Goal: Task Accomplishment & Management: Use online tool/utility

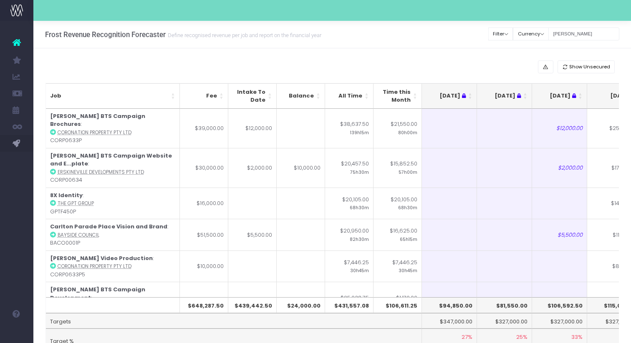
scroll to position [0, 161]
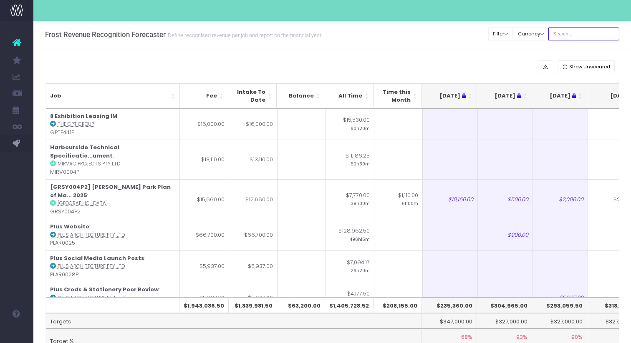
click at [587, 38] on input "text" at bounding box center [583, 34] width 71 height 13
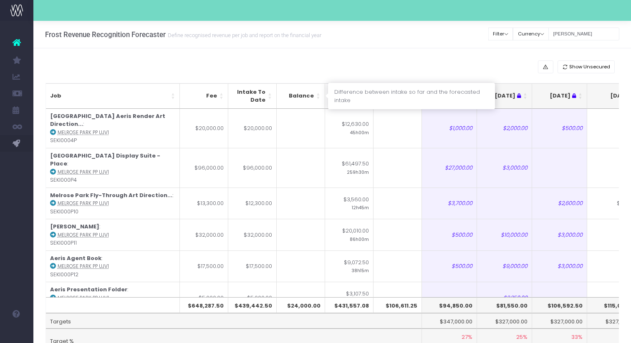
click at [320, 98] on th "Balance" at bounding box center [301, 95] width 48 height 25
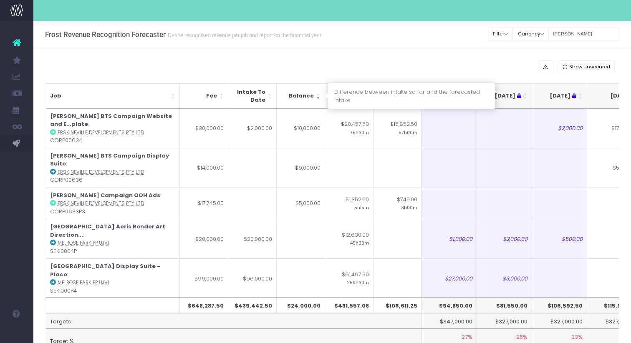
click at [319, 99] on th "Balance" at bounding box center [301, 95] width 48 height 25
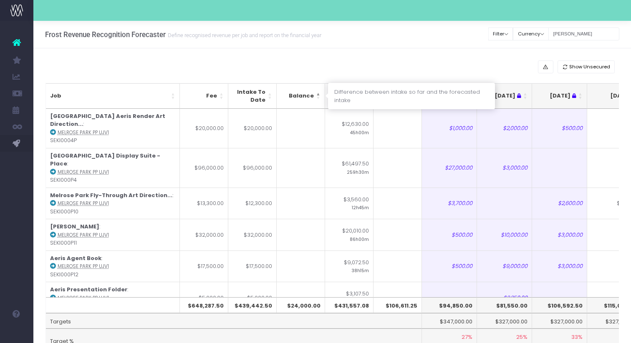
click at [319, 99] on th "Balance" at bounding box center [301, 95] width 48 height 25
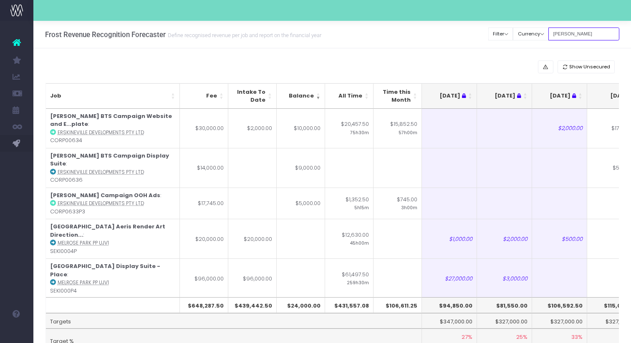
drag, startPoint x: 581, startPoint y: 34, endPoint x: 445, endPoint y: 33, distance: 136.0
click at [445, 33] on div "Frost Revenue Recognition Forecaster Define recognised revenue per job and repo…" at bounding box center [331, 35] width 597 height 28
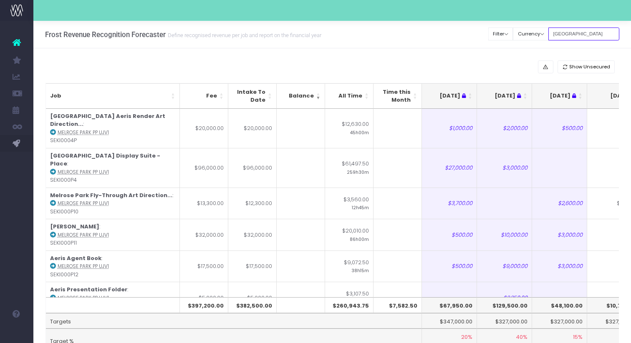
type input "melrose park"
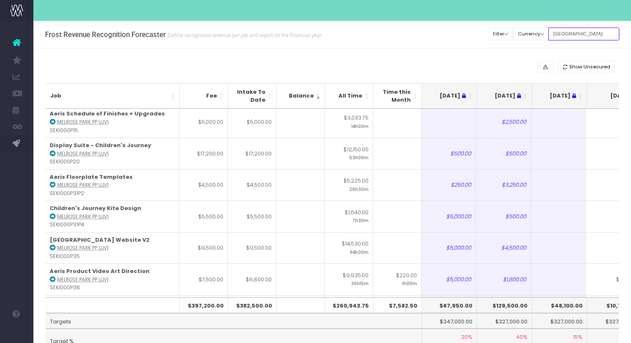
scroll to position [0, 1]
click at [21, 37] on link at bounding box center [16, 42] width 33 height 18
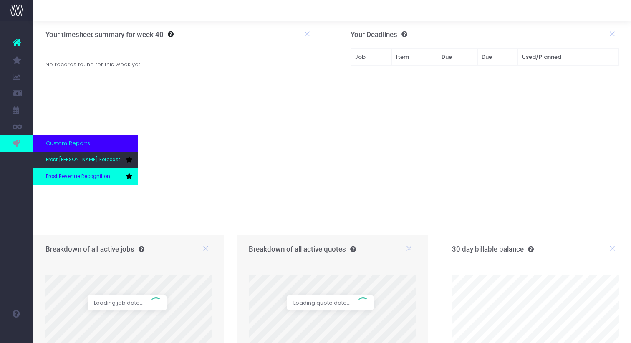
click at [67, 175] on span "Frost Revenue Recognition" at bounding box center [78, 177] width 64 height 8
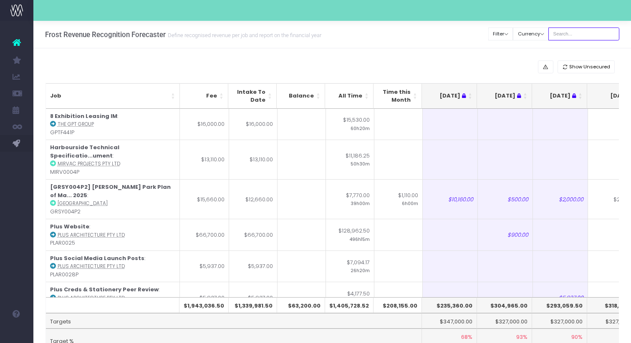
click at [583, 38] on input "text" at bounding box center [583, 34] width 71 height 13
type input "[PERSON_NAME]"
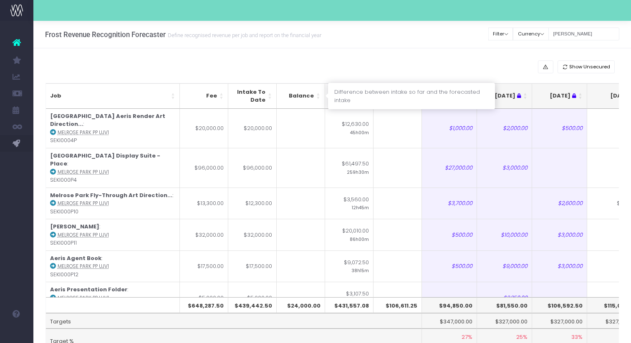
click at [317, 99] on th "Balance" at bounding box center [301, 95] width 48 height 25
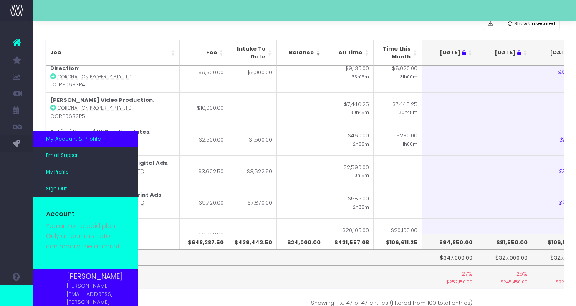
scroll to position [60, 0]
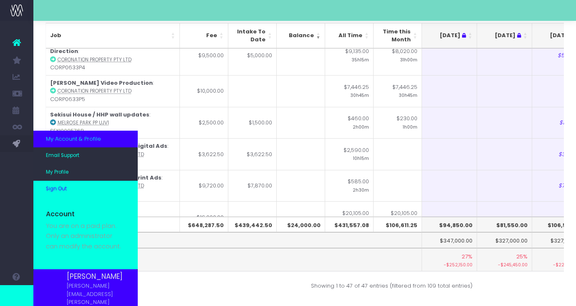
click at [60, 193] on span "Sign Out" at bounding box center [56, 189] width 21 height 8
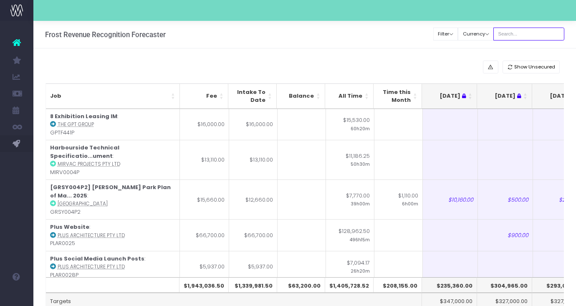
click at [530, 37] on input "text" at bounding box center [528, 34] width 71 height 13
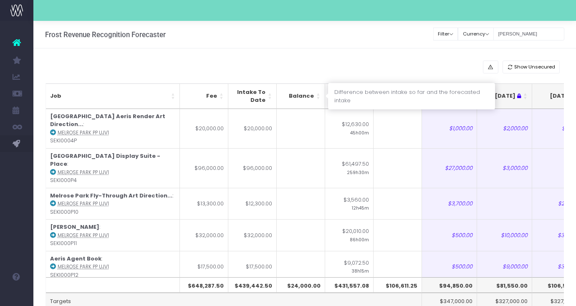
click at [320, 98] on th "Balance" at bounding box center [301, 95] width 48 height 25
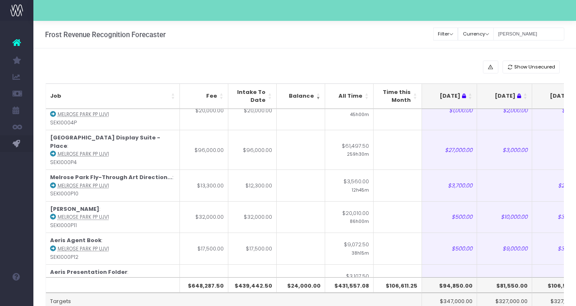
scroll to position [131, 0]
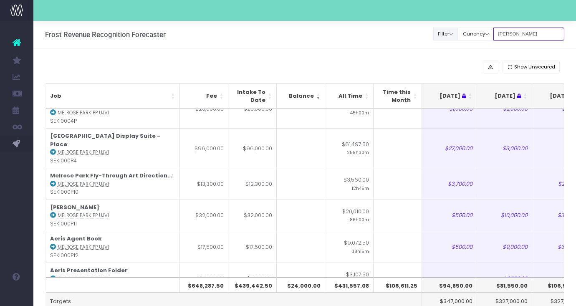
drag, startPoint x: 523, startPoint y: 33, endPoint x: 450, endPoint y: 31, distance: 73.4
click at [450, 31] on div "Clear Filters Filter By Account Manager All [PERSON_NAME] inezritchie [PERSON_N…" at bounding box center [498, 33] width 131 height 17
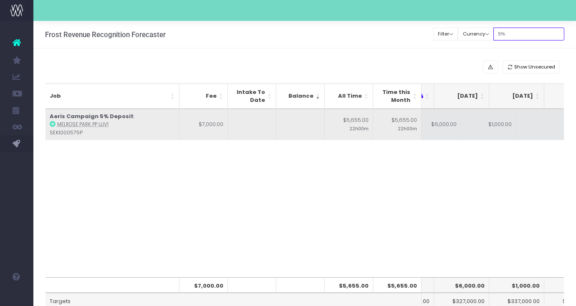
scroll to position [0, 0]
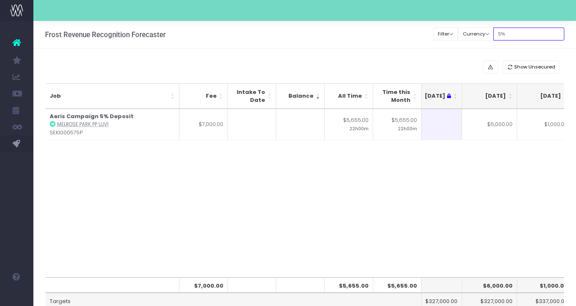
type input "5"
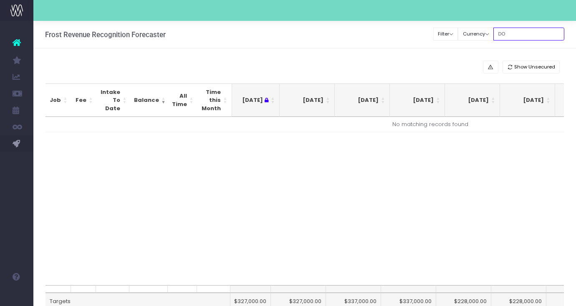
type input "D"
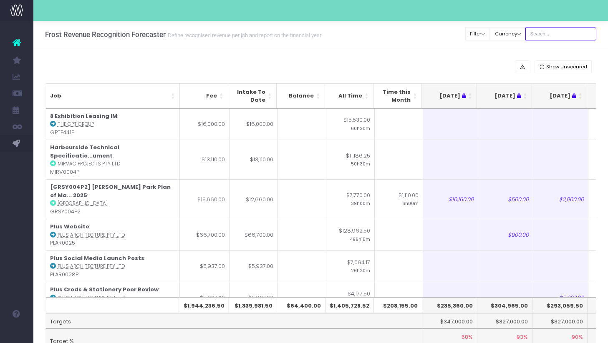
click at [548, 35] on input "text" at bounding box center [560, 34] width 71 height 13
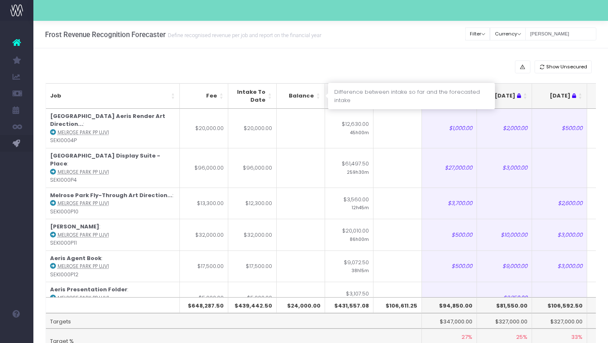
click at [317, 98] on th "Balance" at bounding box center [301, 95] width 48 height 25
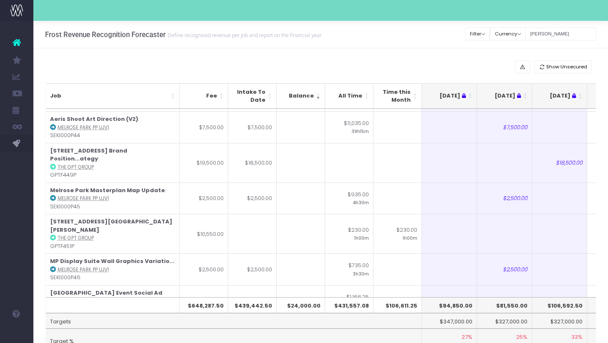
scroll to position [866, 0]
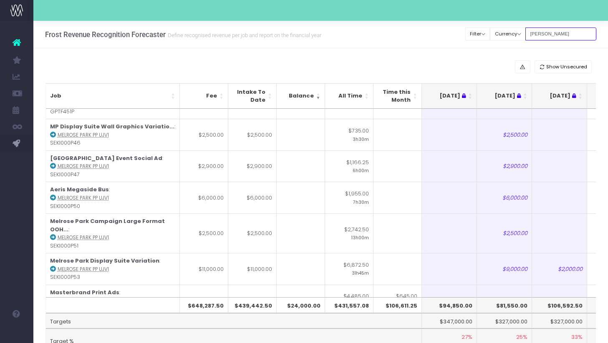
drag, startPoint x: 554, startPoint y: 35, endPoint x: 468, endPoint y: 27, distance: 85.5
click at [469, 27] on div "Frost Revenue Recognition Forecaster Define recognised revenue per job and repo…" at bounding box center [320, 35] width 574 height 28
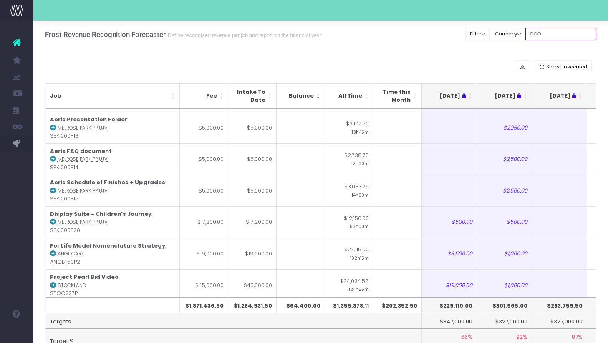
scroll to position [0, 0]
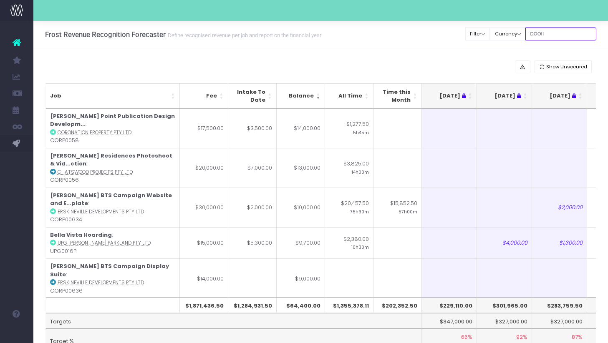
type input "DOOH"
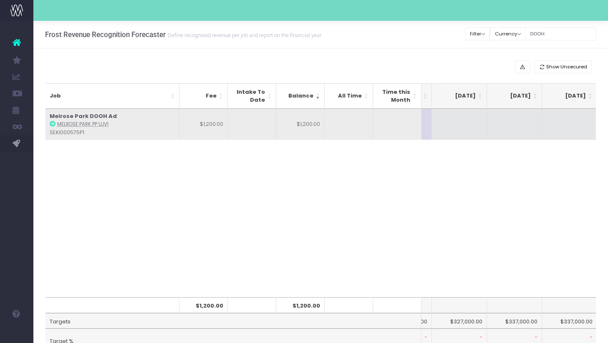
click at [458, 119] on td at bounding box center [459, 124] width 55 height 31
type input "1200"
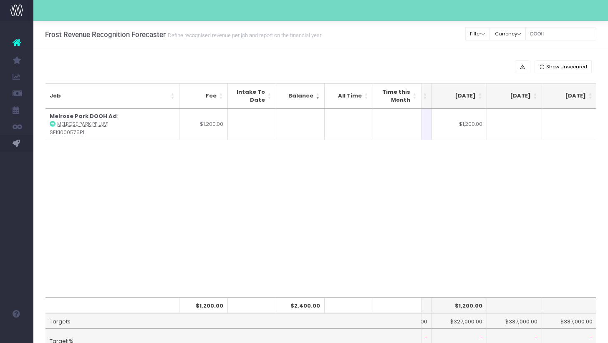
drag, startPoint x: 450, startPoint y: 206, endPoint x: 285, endPoint y: 98, distance: 197.6
click at [448, 206] on div "Job Fee Intake To Date Balance All Time Time this Month Jun 25 Jul 25 Aug 25 Se…" at bounding box center [320, 203] width 551 height 189
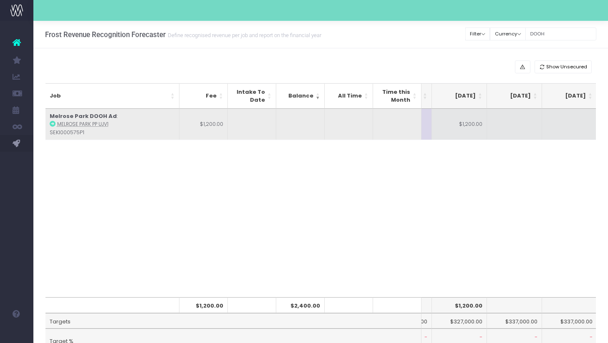
click at [55, 123] on icon at bounding box center [53, 124] width 6 height 6
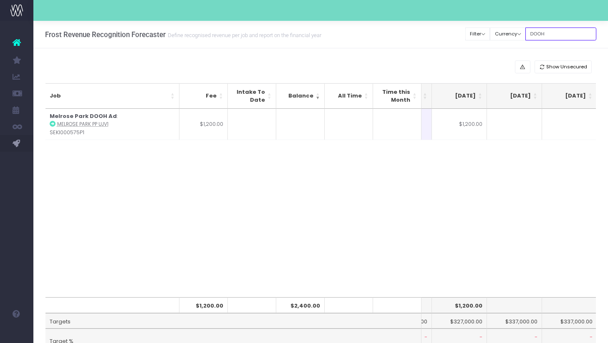
drag, startPoint x: 557, startPoint y: 32, endPoint x: 458, endPoint y: 22, distance: 99.4
click at [520, 33] on div "Clear Filters Filter By Account Manager All jeremy georgie lauren inezritchie a…" at bounding box center [530, 33] width 131 height 17
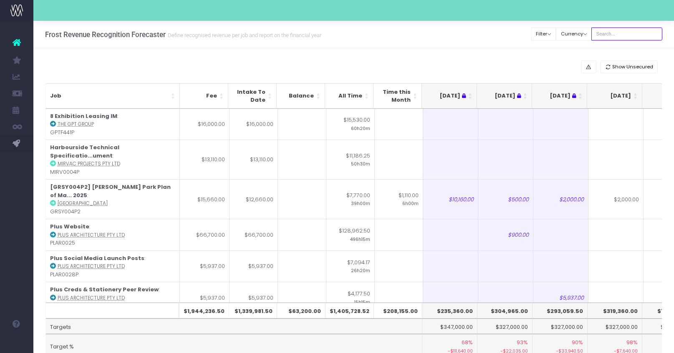
click at [614, 33] on input "text" at bounding box center [626, 34] width 71 height 13
type input "[PERSON_NAME]"
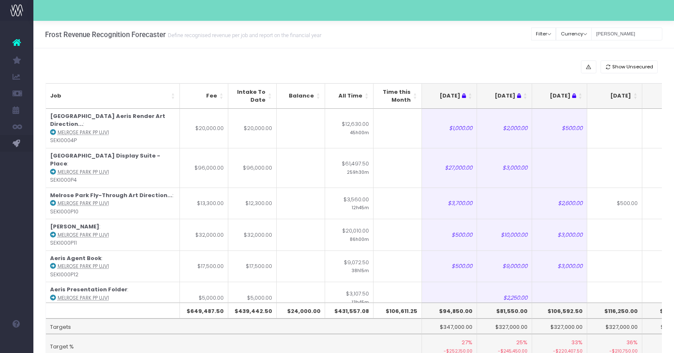
click at [614, 99] on th "[DATE]" at bounding box center [614, 95] width 55 height 25
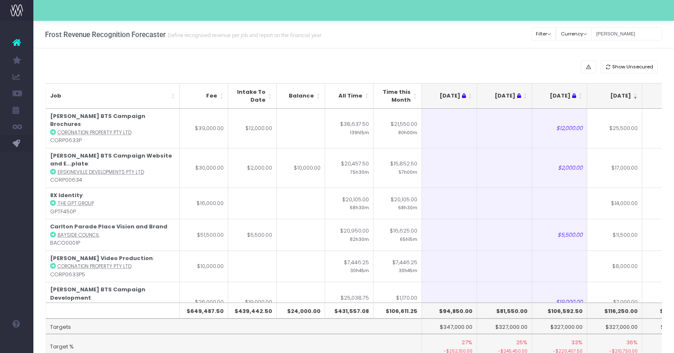
click at [614, 99] on th "[DATE]" at bounding box center [614, 95] width 55 height 25
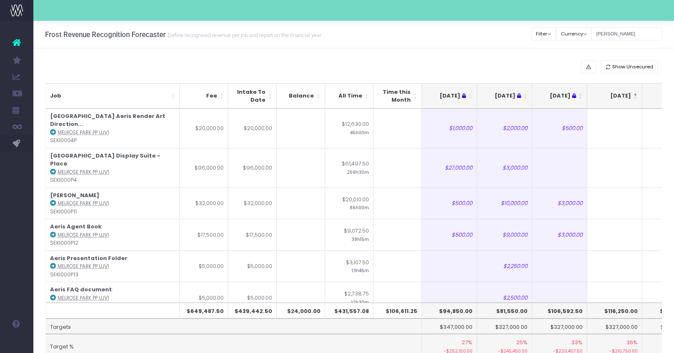
click at [614, 99] on th "[DATE]" at bounding box center [614, 95] width 55 height 25
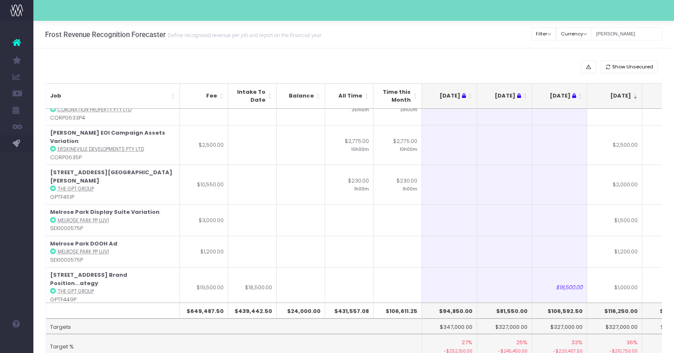
scroll to position [415, 0]
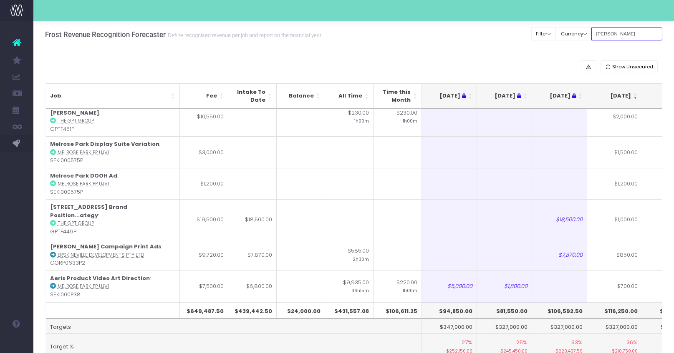
click at [604, 33] on input "[PERSON_NAME]" at bounding box center [626, 34] width 71 height 13
click at [613, 33] on input "[PERSON_NAME]" at bounding box center [626, 34] width 71 height 13
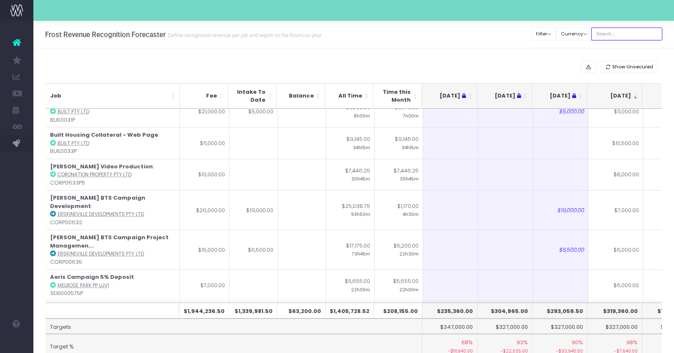
scroll to position [0, 0]
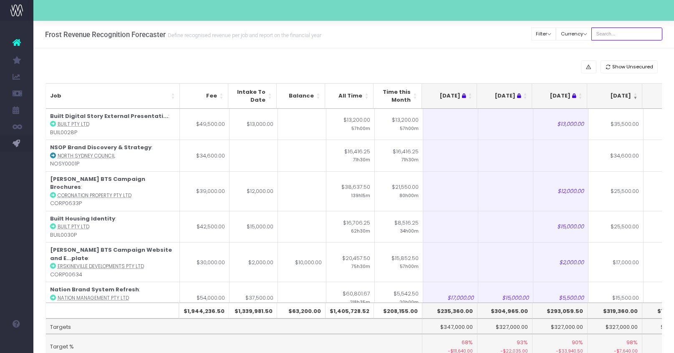
type input "s"
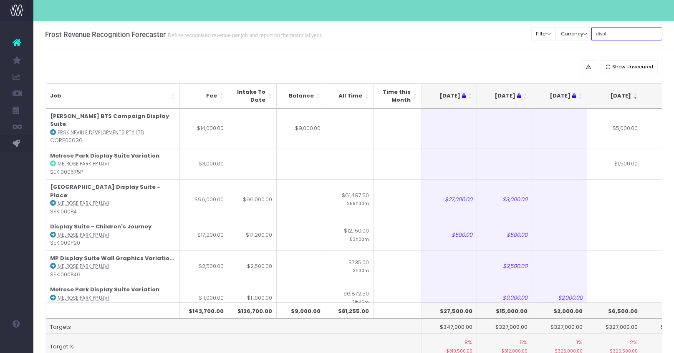
type input "display suite"
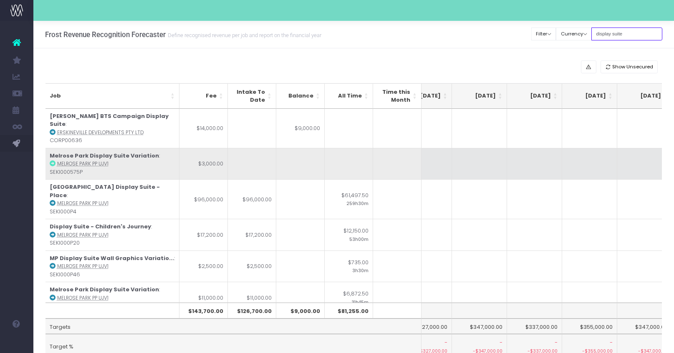
scroll to position [0, 385]
